Goal: Go to known website: Go to known website

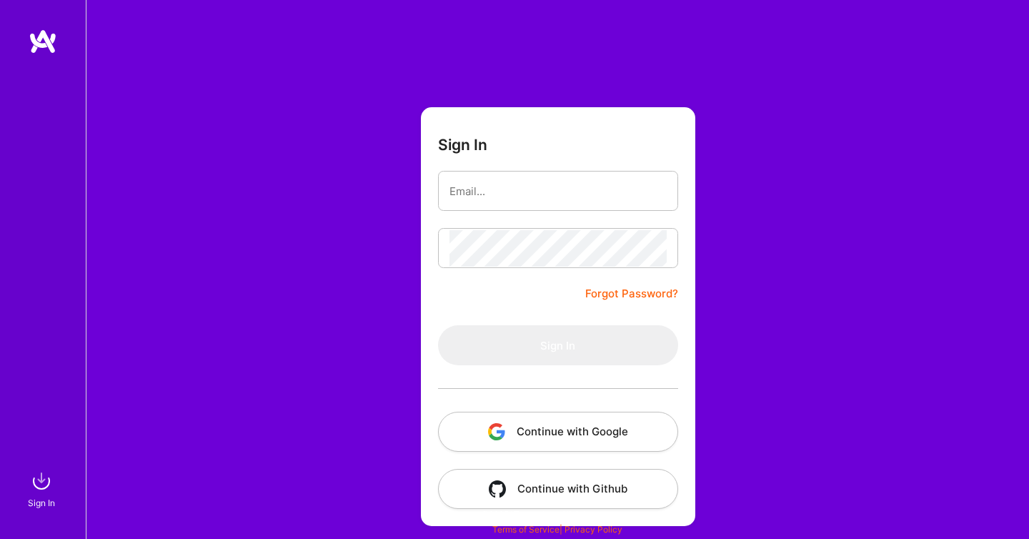
click at [552, 421] on button "Continue with Google" at bounding box center [558, 432] width 240 height 40
click at [552, 396] on div at bounding box center [558, 388] width 240 height 46
click at [544, 435] on button "Continue with Google" at bounding box center [558, 432] width 240 height 40
